Goal: Task Accomplishment & Management: Manage account settings

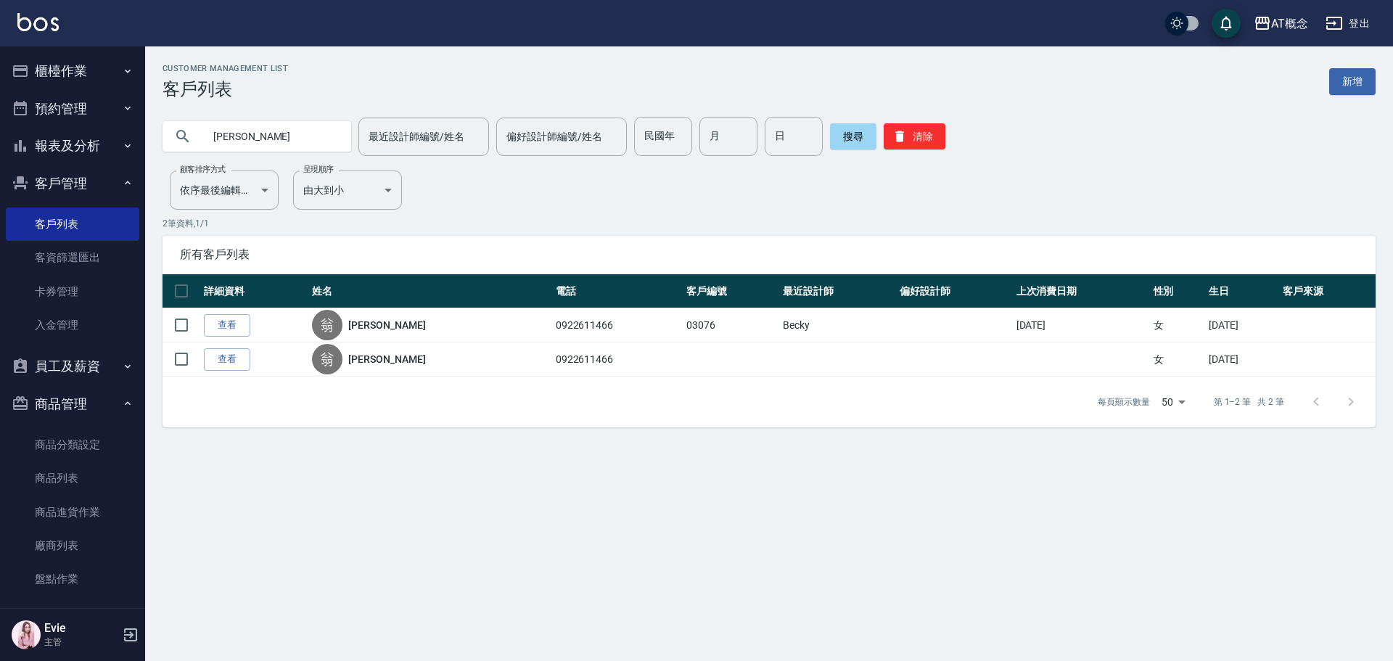
type input "翁"
type input "曾慶"
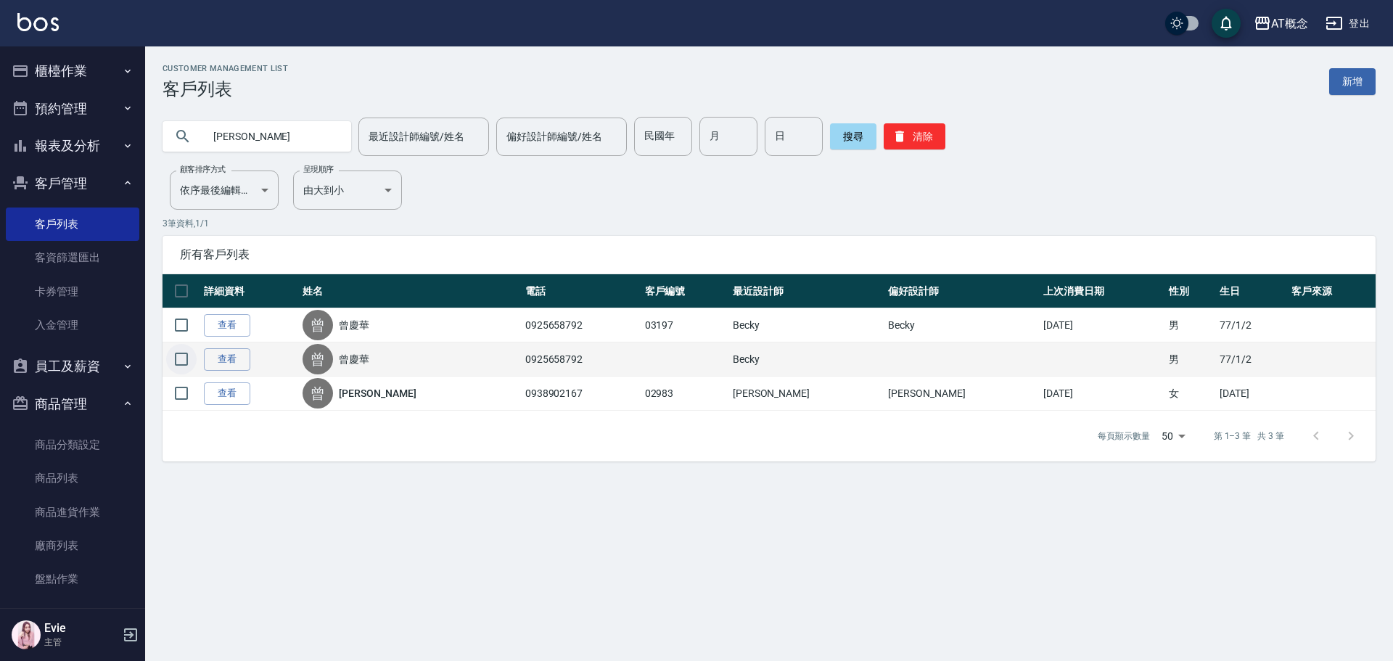
click at [185, 354] on input "checkbox" at bounding box center [181, 359] width 30 height 30
checkbox input "true"
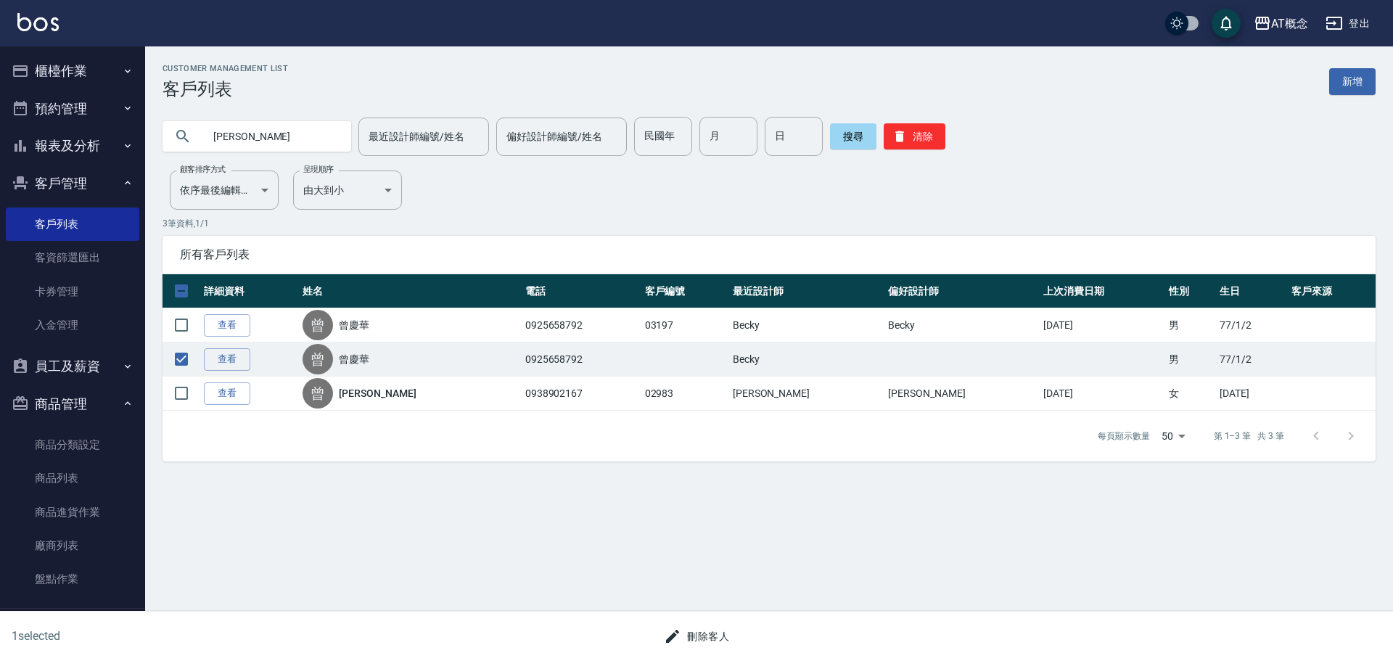
click at [718, 634] on button "刪除客人" at bounding box center [696, 636] width 77 height 27
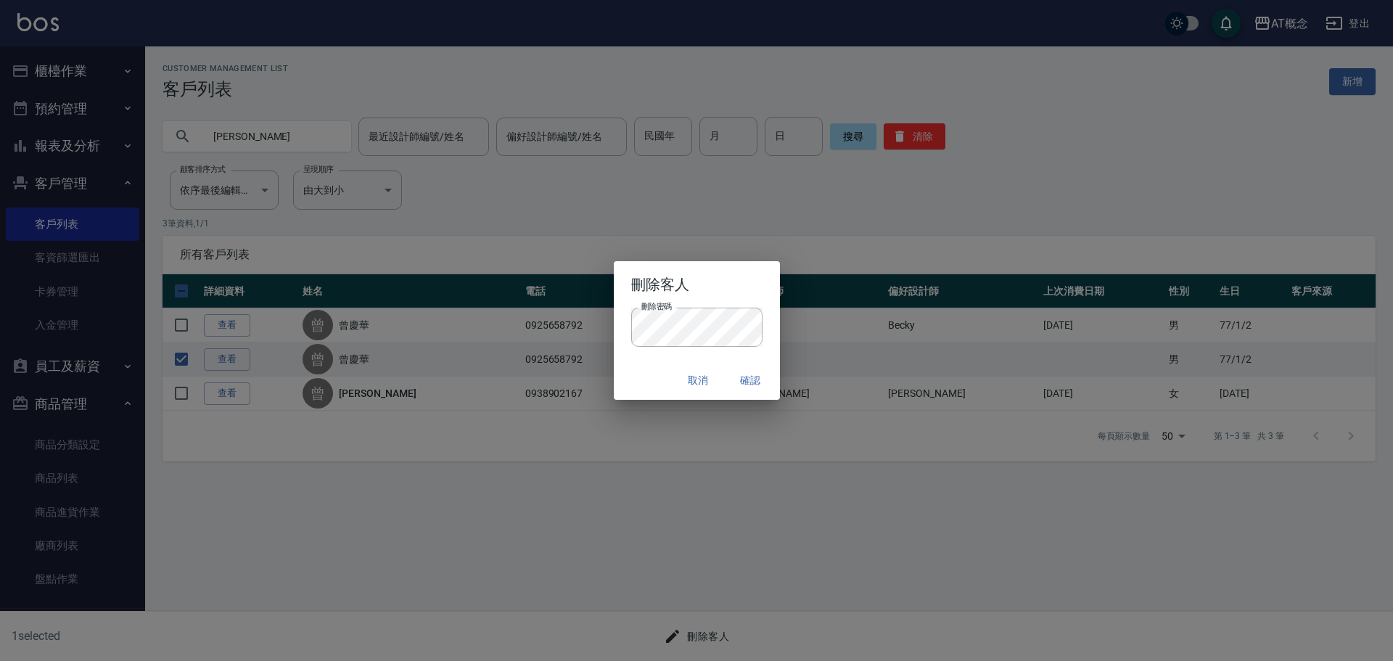
drag, startPoint x: 647, startPoint y: 373, endPoint x: 706, endPoint y: 390, distance: 61.1
click at [653, 372] on div "取消 確認" at bounding box center [697, 380] width 166 height 38
click at [747, 377] on button "確認" at bounding box center [751, 380] width 46 height 27
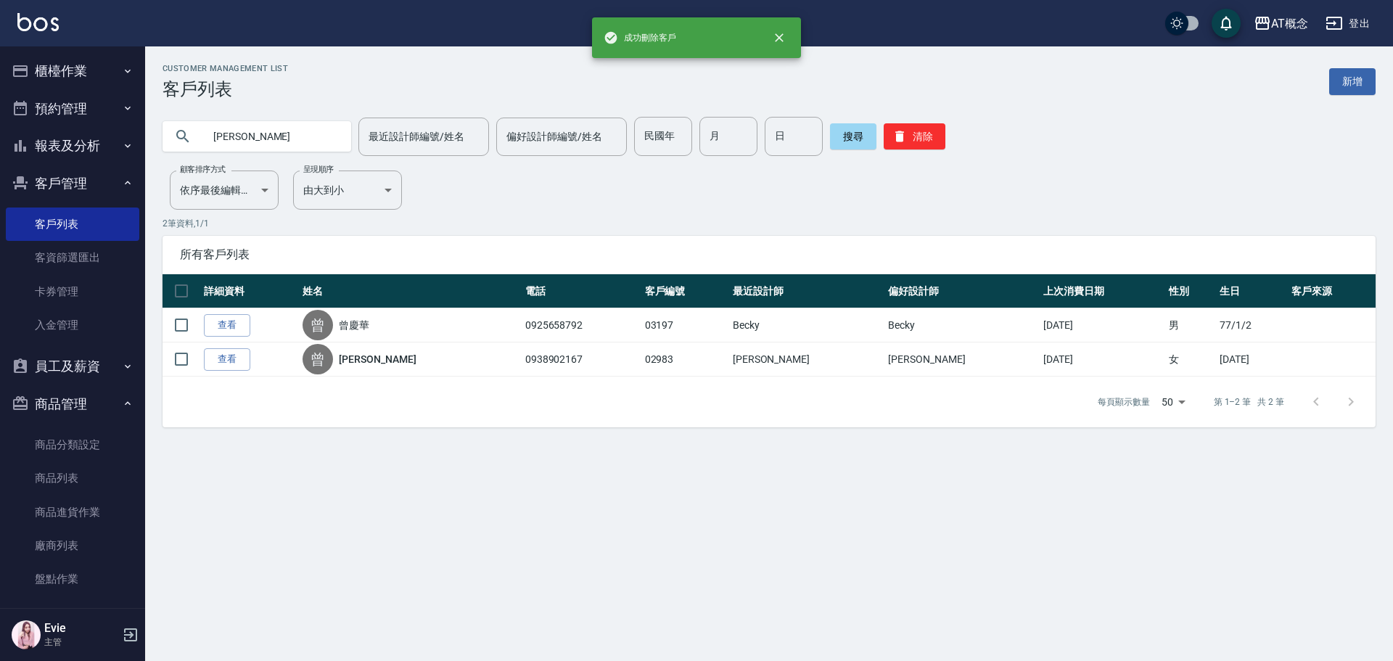
drag, startPoint x: 253, startPoint y: 139, endPoint x: 74, endPoint y: 107, distance: 181.9
click at [80, 109] on div "成功刪除客戶 AT概念 登出 櫃檯作業 打帳單 帳單列表 現金收支登錄 高階收支登錄 材料自購登錄 每日結帳 排班表 現場電腦打卡 預約管理 預約管理 單日…" at bounding box center [696, 330] width 1393 height 661
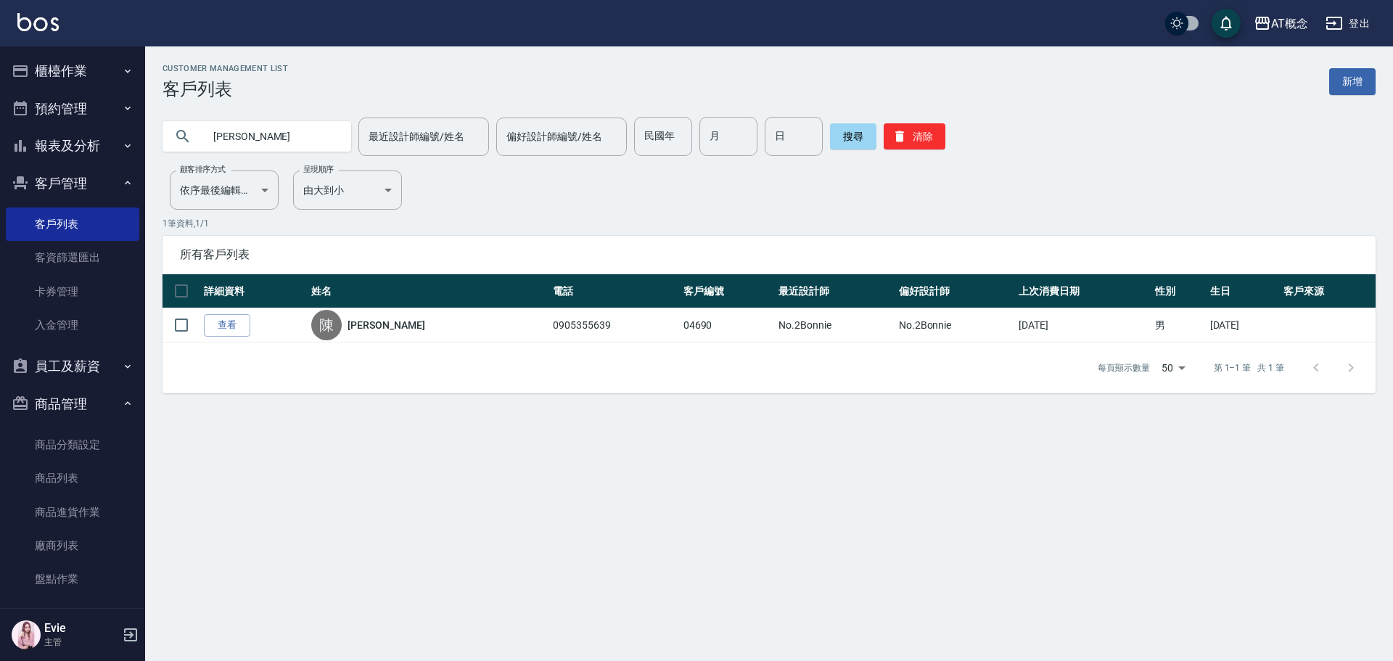
click at [299, 127] on input "陳毅" at bounding box center [271, 136] width 136 height 39
type input "陳"
type input "王璽"
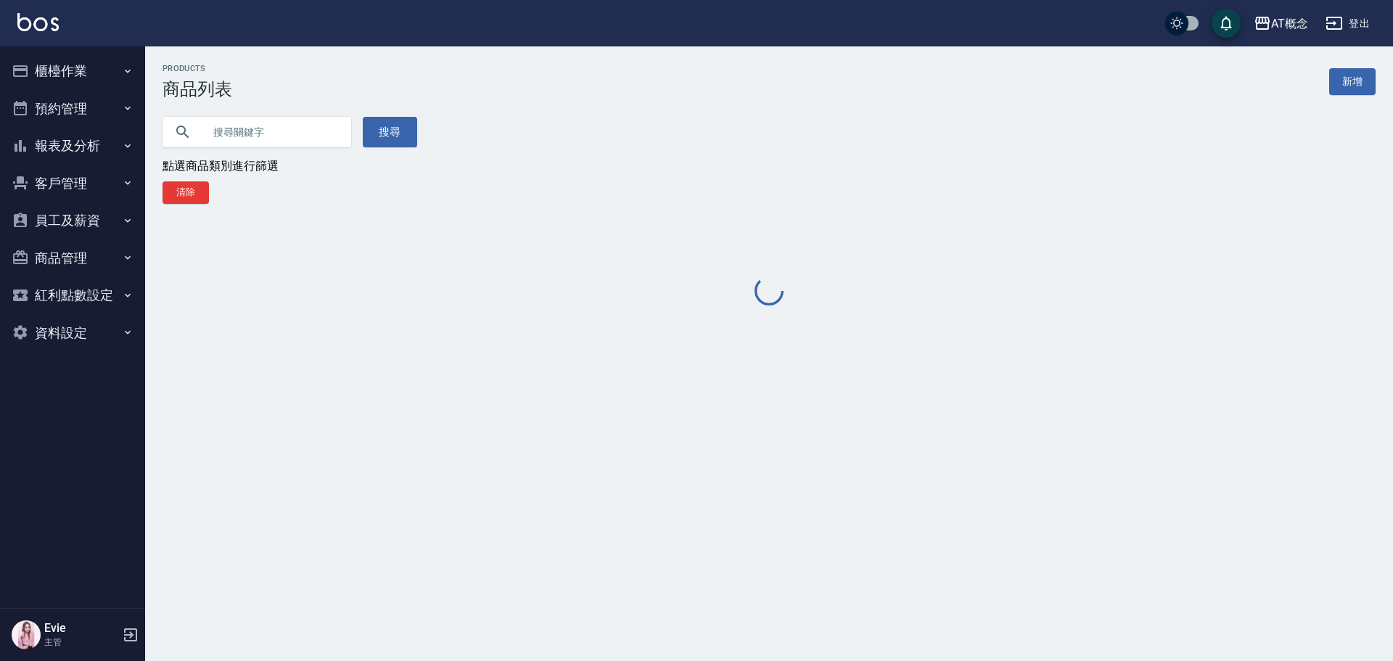
click at [253, 132] on input "text" at bounding box center [271, 131] width 136 height 39
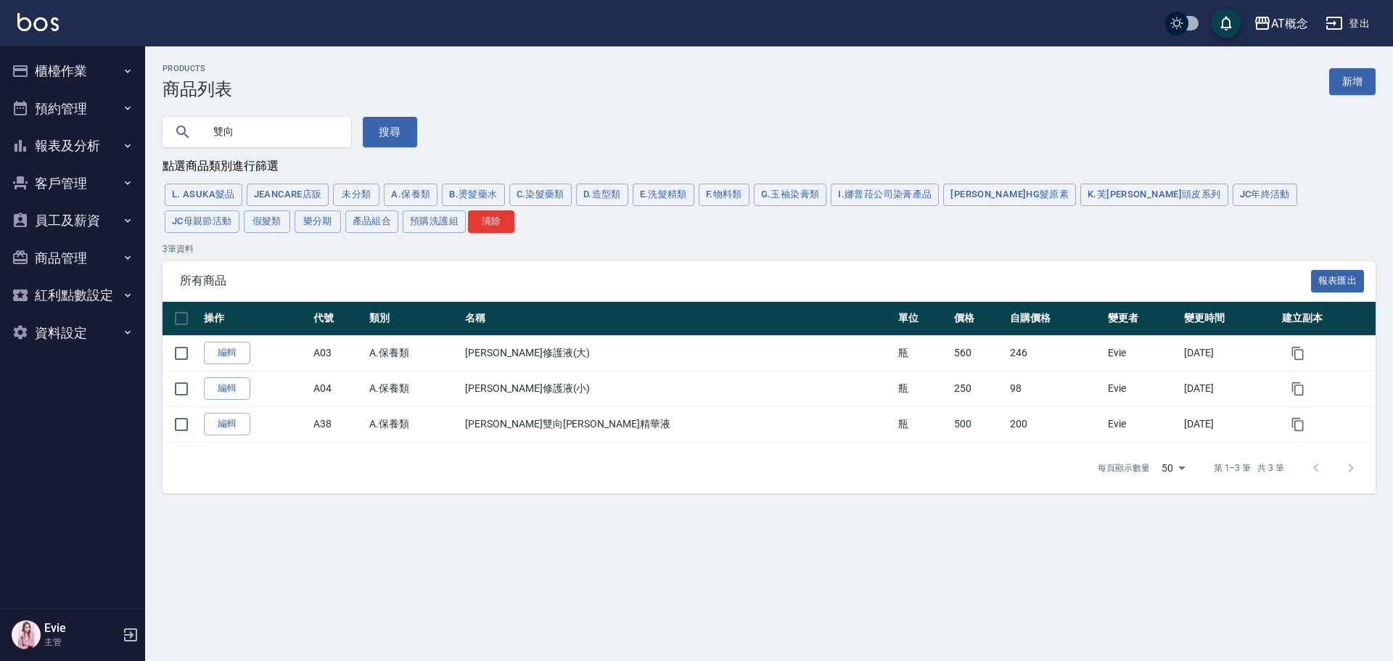
type input "雙"
type input "3號"
